Goal: Task Accomplishment & Management: Use online tool/utility

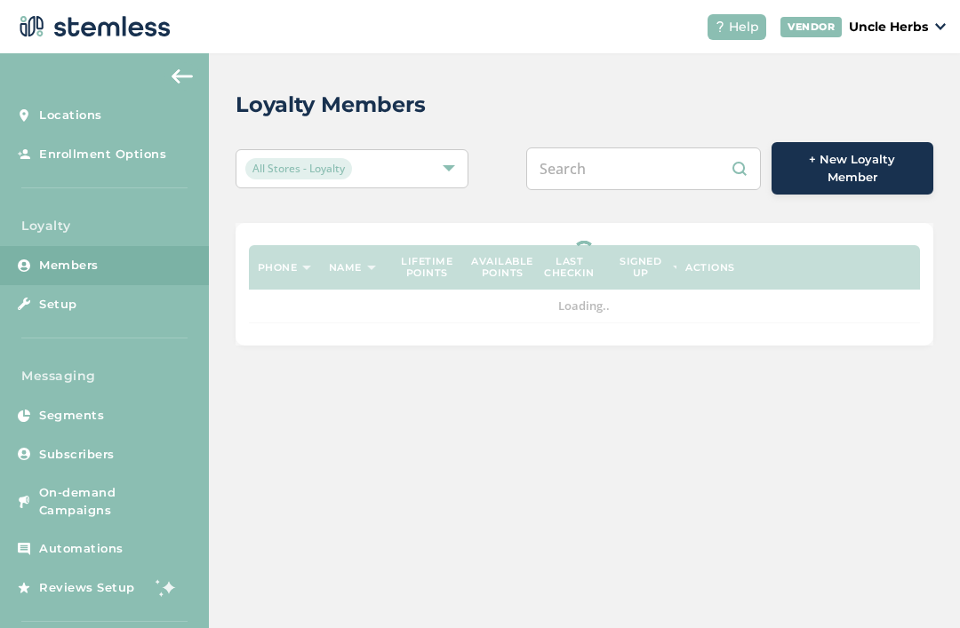
scroll to position [15, 0]
click at [665, 151] on input "text" at bounding box center [643, 168] width 235 height 43
click at [633, 153] on input "text" at bounding box center [643, 168] width 235 height 43
click at [621, 147] on input "text" at bounding box center [643, 168] width 235 height 43
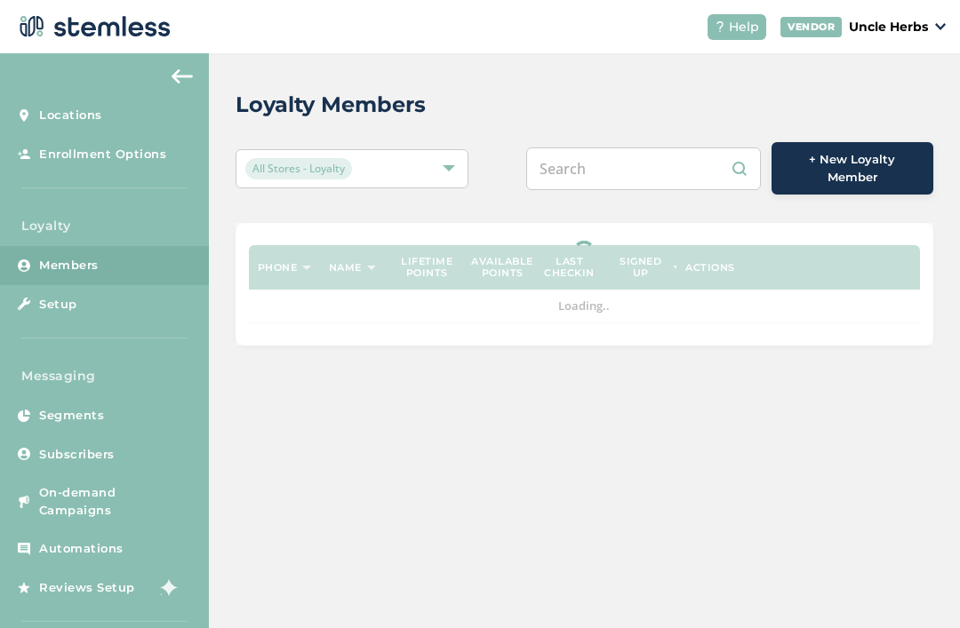
click at [628, 156] on input "text" at bounding box center [643, 168] width 235 height 43
click at [615, 151] on input "text" at bounding box center [643, 168] width 235 height 43
click at [620, 154] on input "text" at bounding box center [643, 168] width 235 height 43
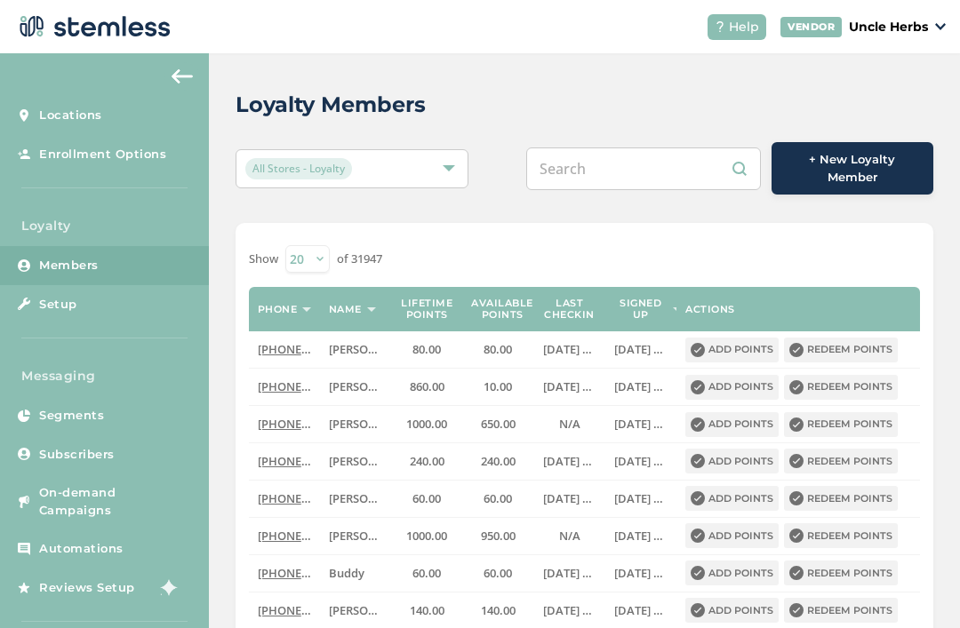
click at [581, 152] on input "text" at bounding box center [643, 168] width 235 height 43
paste input "[PHONE_NUMBER]"
click at [637, 147] on input "[PHONE_NUMBER]" at bounding box center [643, 168] width 235 height 43
click at [599, 147] on input "[PHONE_NUMBER]" at bounding box center [643, 168] width 235 height 43
click at [607, 149] on input "(907) 20502" at bounding box center [643, 168] width 235 height 43
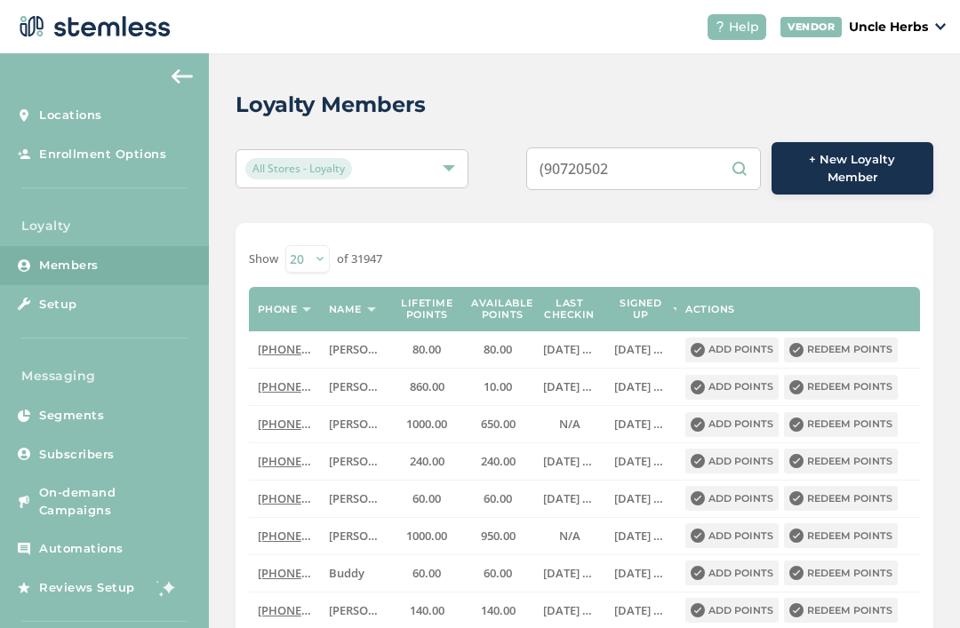
click at [570, 154] on input "(90720502" at bounding box center [643, 168] width 235 height 43
type input "90720502"
click at [745, 147] on input "90720502" at bounding box center [643, 168] width 235 height 43
click at [724, 148] on input "90720502" at bounding box center [643, 168] width 235 height 43
click at [740, 153] on input "90720502" at bounding box center [643, 168] width 235 height 43
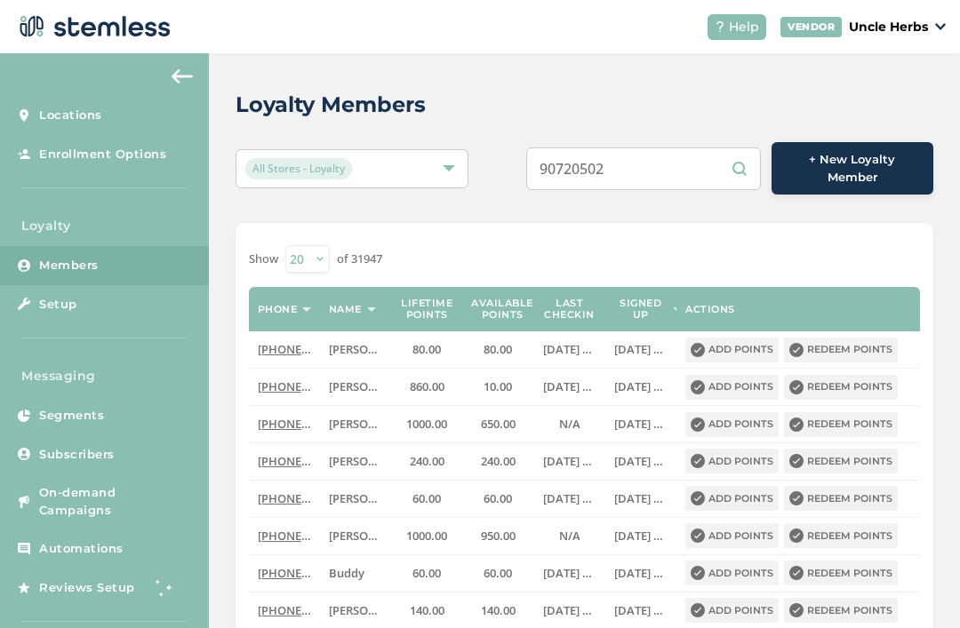
click at [738, 147] on input "90720502" at bounding box center [643, 168] width 235 height 43
click at [741, 147] on input "90720502" at bounding box center [643, 168] width 235 height 43
click at [729, 150] on input "90720502" at bounding box center [643, 168] width 235 height 43
click at [741, 147] on input "90720502" at bounding box center [643, 168] width 235 height 43
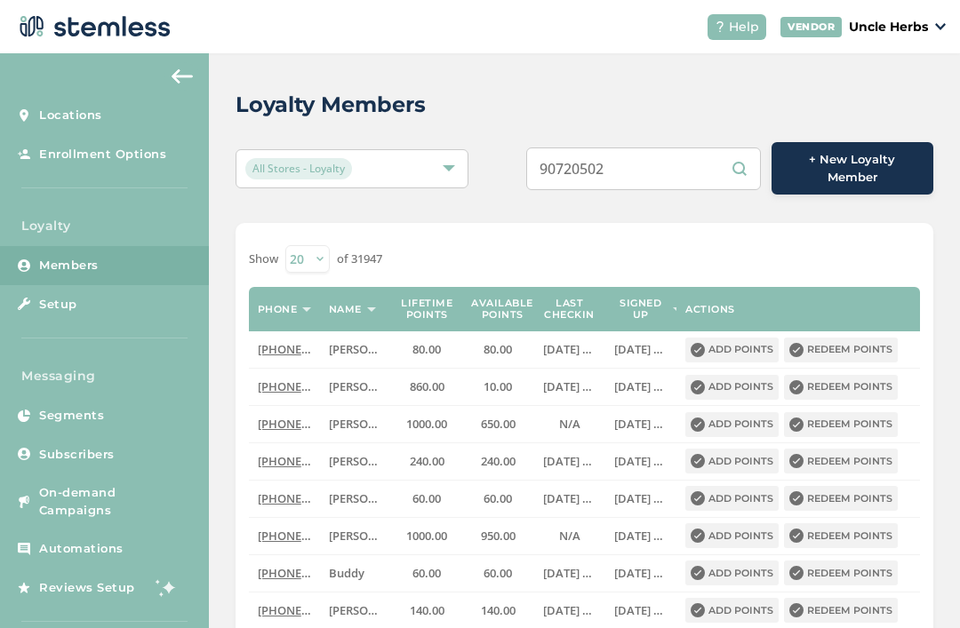
click at [693, 153] on input "90720502" at bounding box center [643, 168] width 235 height 43
click at [752, 151] on input "90720502" at bounding box center [643, 168] width 235 height 43
click at [739, 151] on input "90720502" at bounding box center [643, 168] width 235 height 43
click at [624, 147] on input "text" at bounding box center [643, 168] width 235 height 43
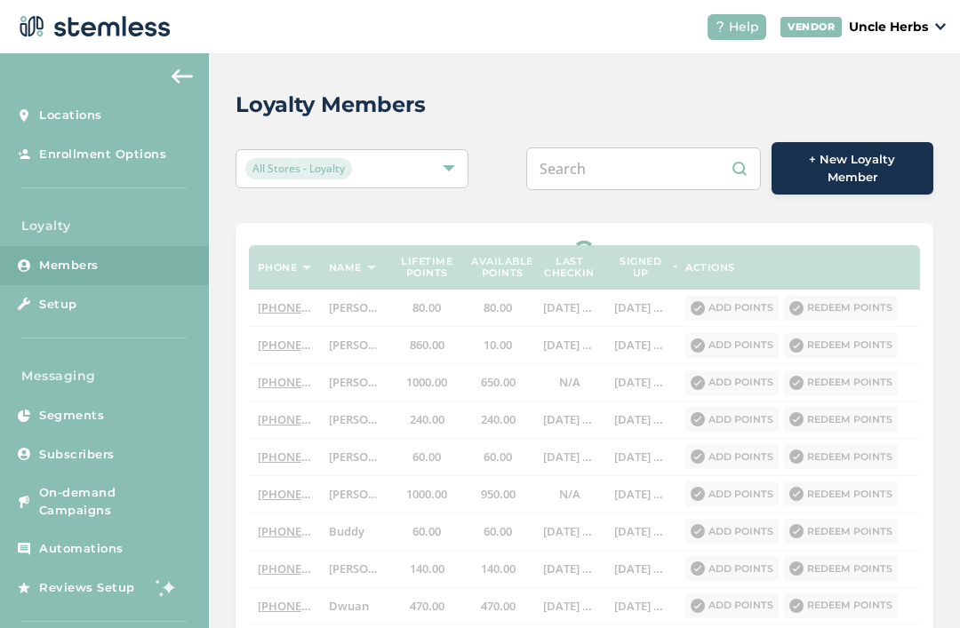
paste input "[PHONE_NUMBER]"
click at [634, 147] on input "[PHONE_NUMBER]" at bounding box center [643, 168] width 235 height 43
click at [610, 153] on input "[PHONE_NUMBER]" at bounding box center [643, 168] width 235 height 43
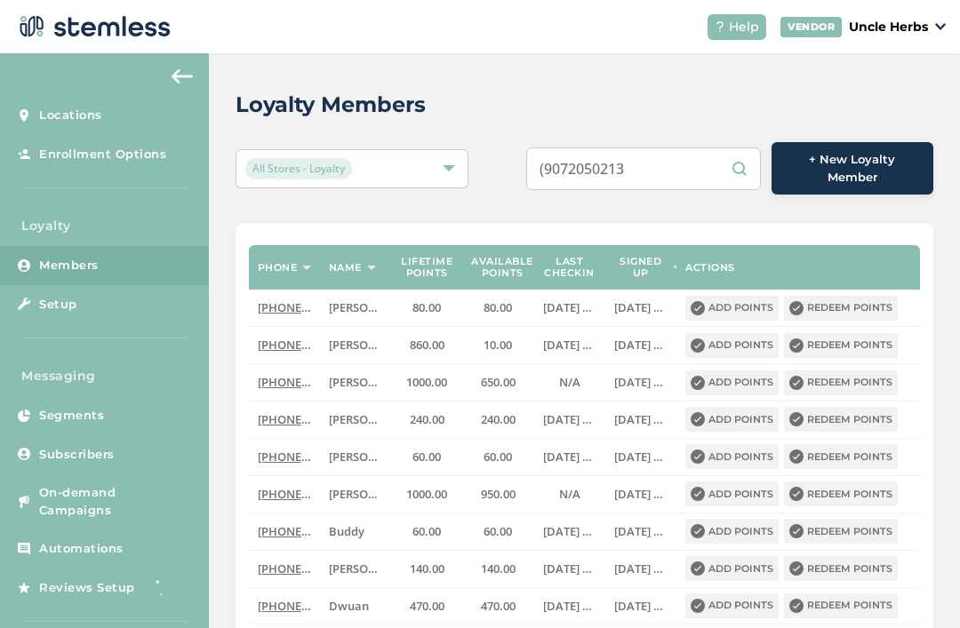
click at [580, 152] on input "(9072050213" at bounding box center [643, 168] width 235 height 43
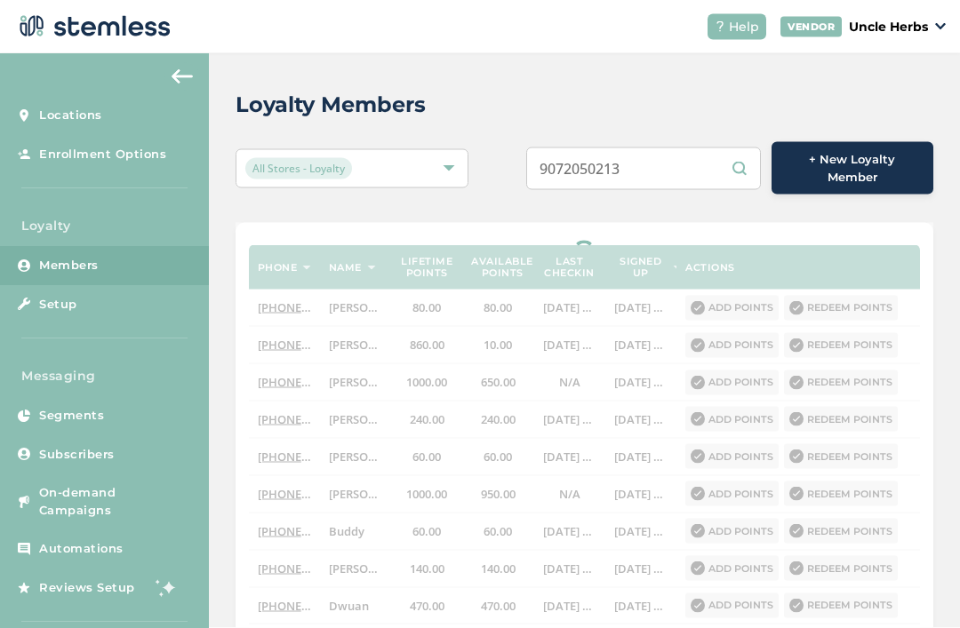
scroll to position [15, 0]
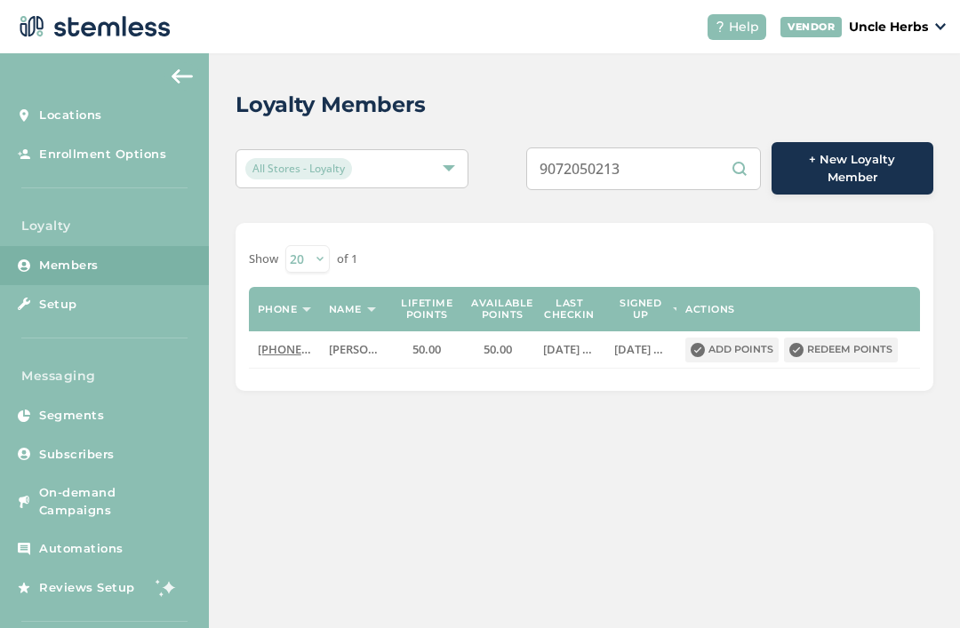
type input "9072050213"
click at [751, 338] on button "Add points" at bounding box center [731, 350] width 93 height 25
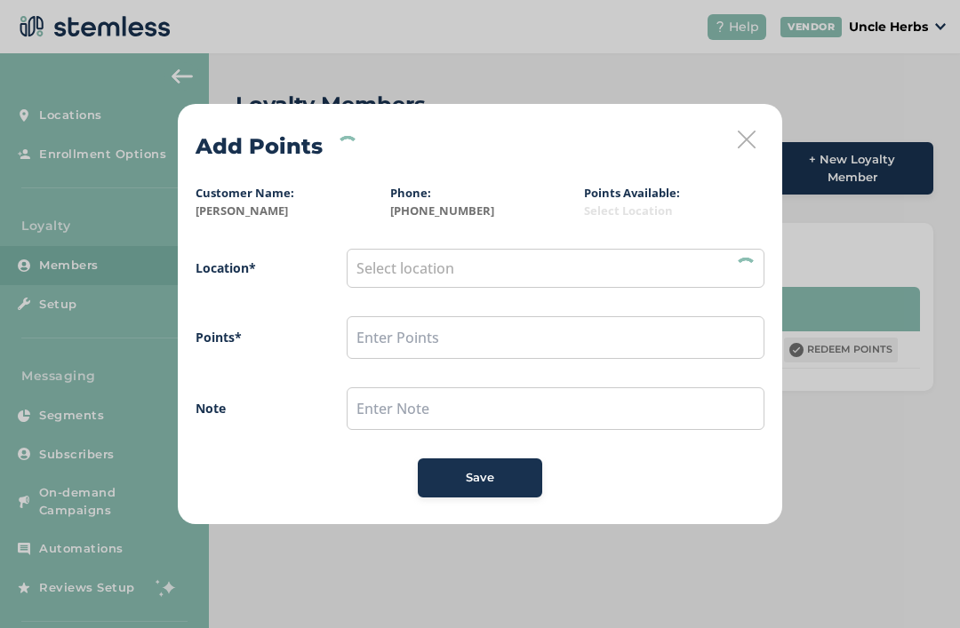
scroll to position [0, 0]
click at [744, 139] on icon at bounding box center [746, 140] width 18 height 18
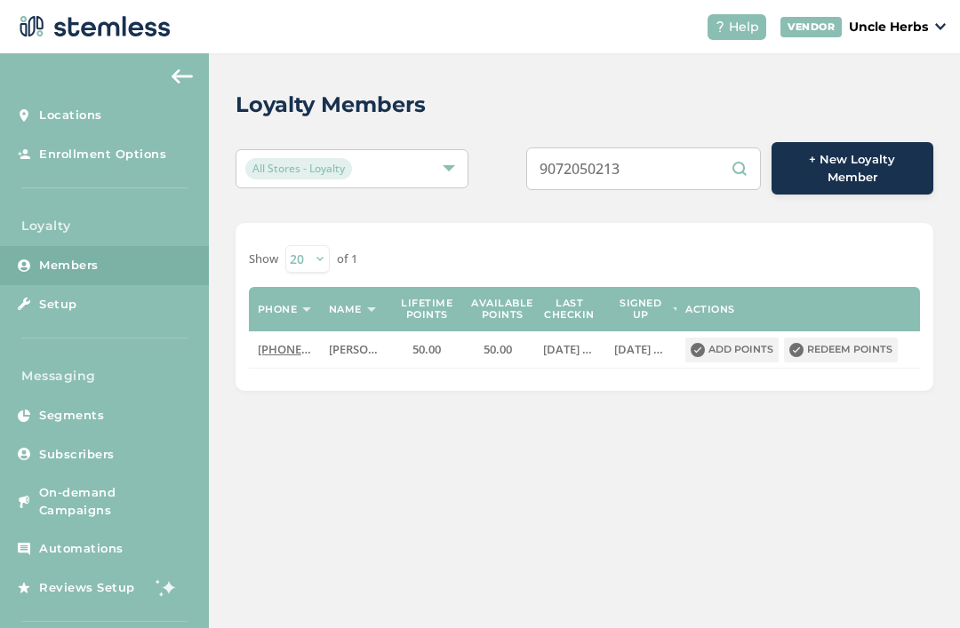
click at [871, 338] on button "Redeem points" at bounding box center [841, 350] width 114 height 25
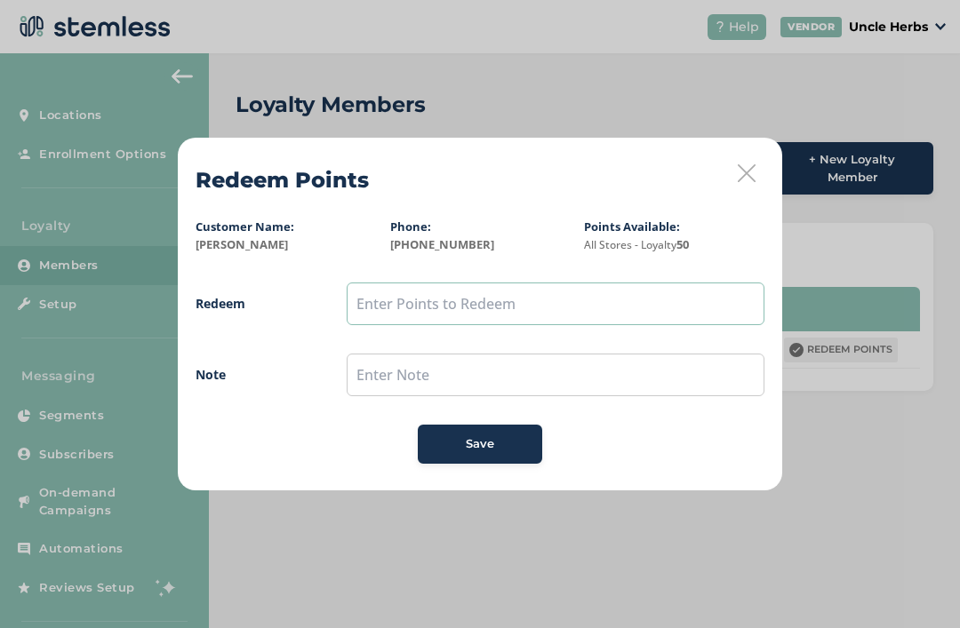
click at [590, 302] on input "text" at bounding box center [555, 304] width 418 height 43
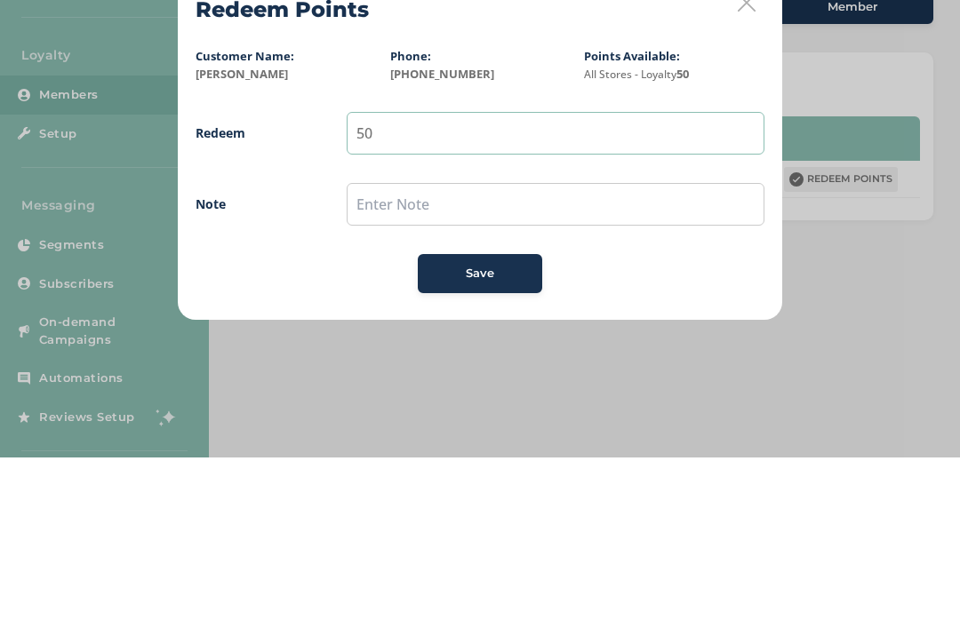
type input "50"
click at [620, 354] on input "text" at bounding box center [555, 375] width 418 height 43
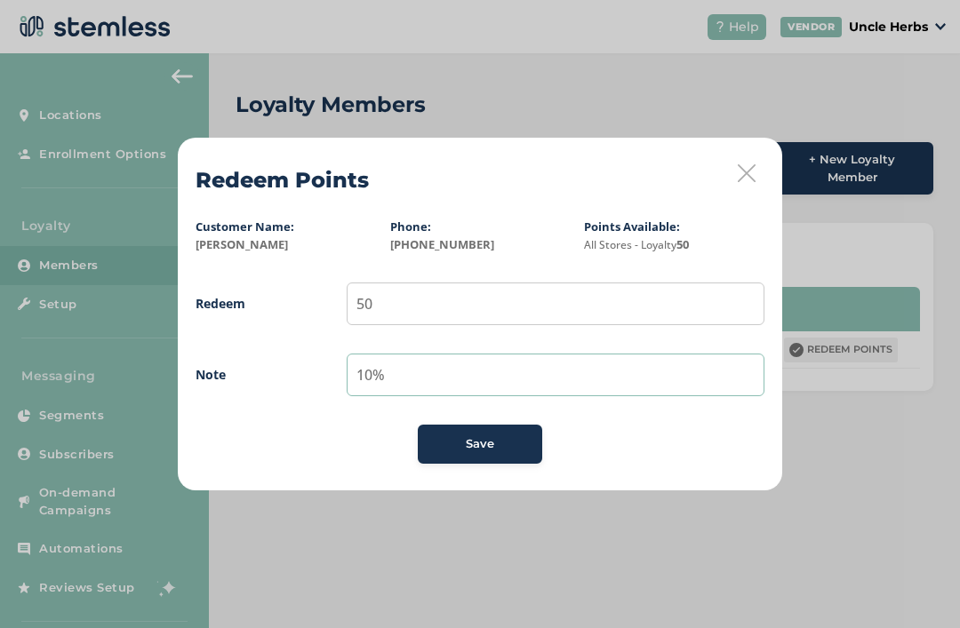
type input "10%"
click at [500, 433] on button "Save" at bounding box center [480, 444] width 124 height 39
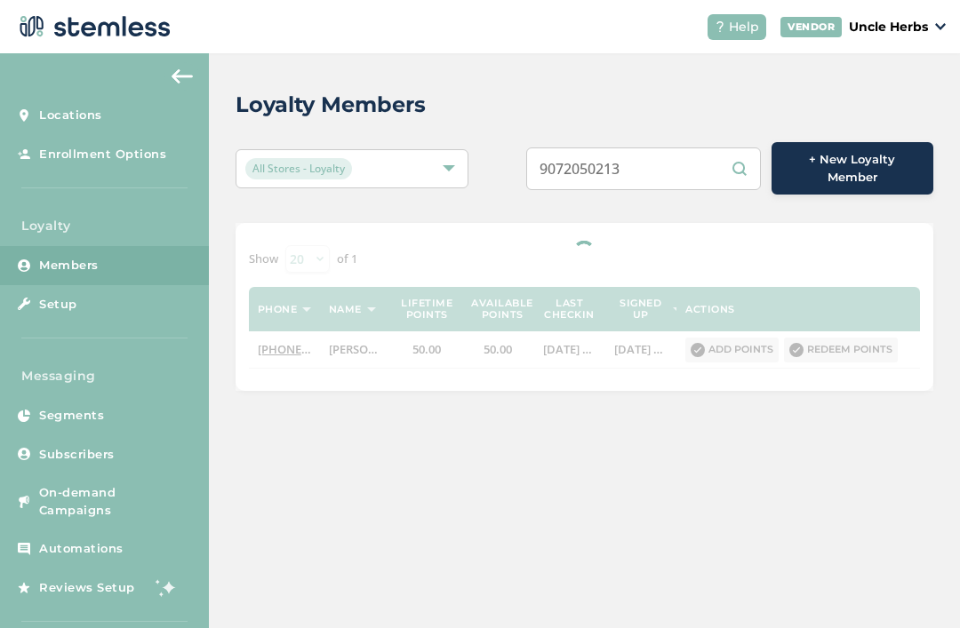
click at [681, 163] on input "9072050213" at bounding box center [643, 168] width 235 height 43
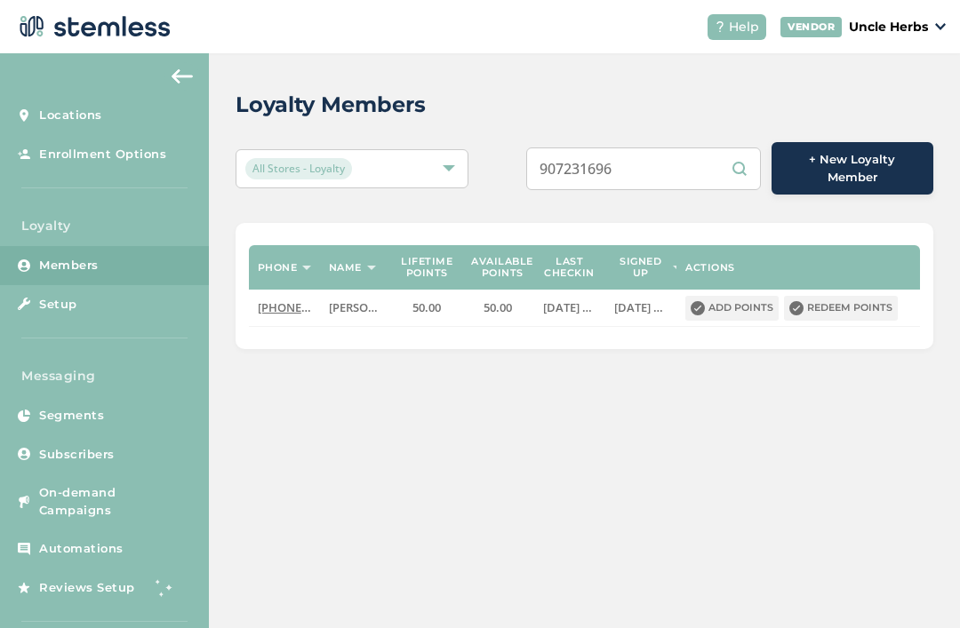
type input "9072316963"
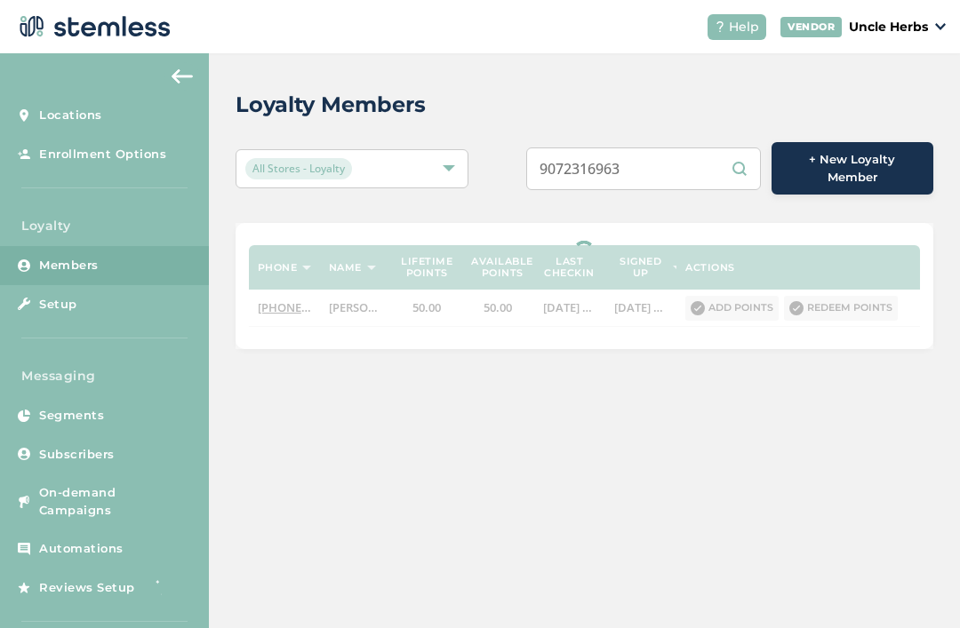
click at [735, 169] on input "9072316963" at bounding box center [643, 168] width 235 height 43
